Goal: Task Accomplishment & Management: Use online tool/utility

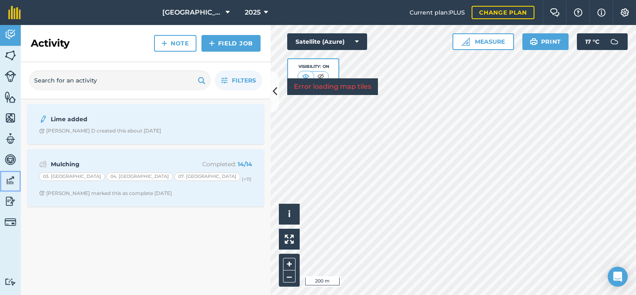
click at [8, 176] on img at bounding box center [11, 180] width 12 height 12
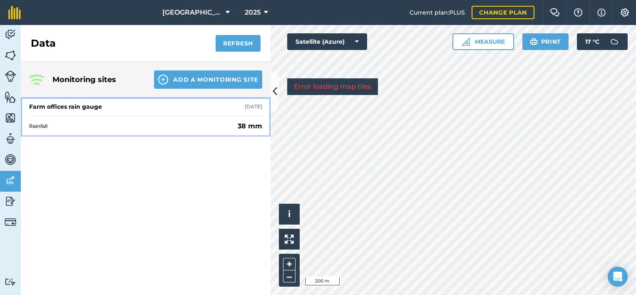
click at [85, 103] on div "Farm offices rain gauge" at bounding box center [65, 106] width 73 height 8
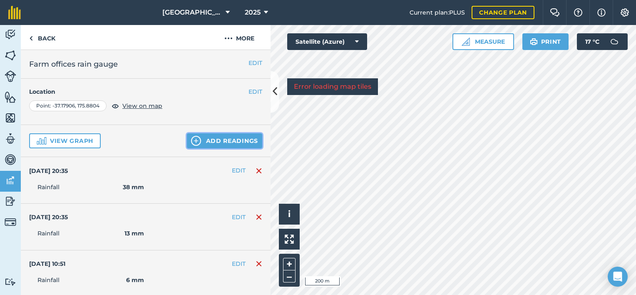
click at [210, 137] on button "Add readings" at bounding box center [224, 140] width 75 height 15
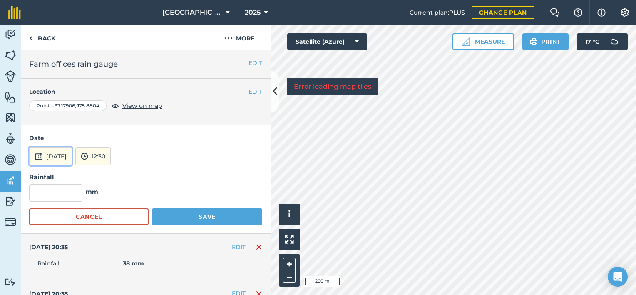
click at [55, 151] on button "[DATE]" at bounding box center [50, 156] width 43 height 18
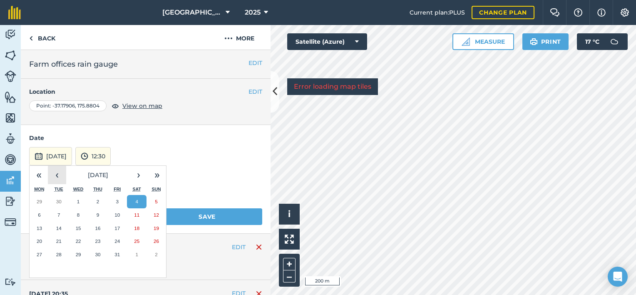
click at [55, 171] on button "‹" at bounding box center [57, 175] width 18 height 18
click at [97, 234] on button "25" at bounding box center [98, 240] width 20 height 13
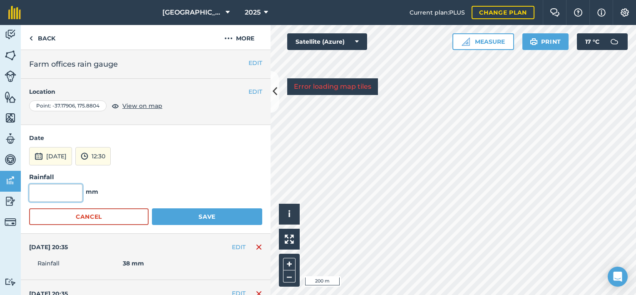
click at [75, 191] on input "text" at bounding box center [55, 192] width 53 height 17
type input "9"
click at [204, 214] on button "Save" at bounding box center [207, 216] width 110 height 17
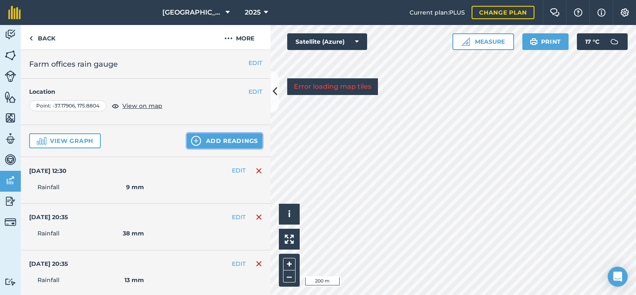
click at [229, 136] on button "Add readings" at bounding box center [224, 140] width 75 height 15
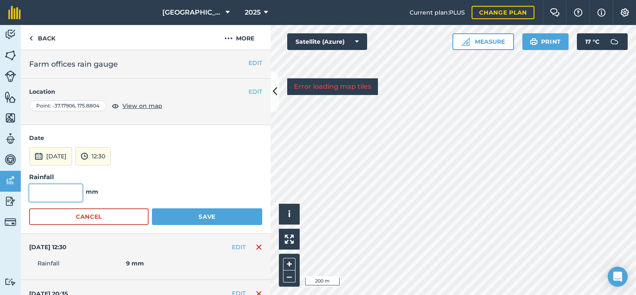
click at [67, 191] on input "text" at bounding box center [55, 192] width 53 height 17
type input "32"
click at [181, 213] on button "Save" at bounding box center [207, 216] width 110 height 17
